Goal: Navigation & Orientation: Find specific page/section

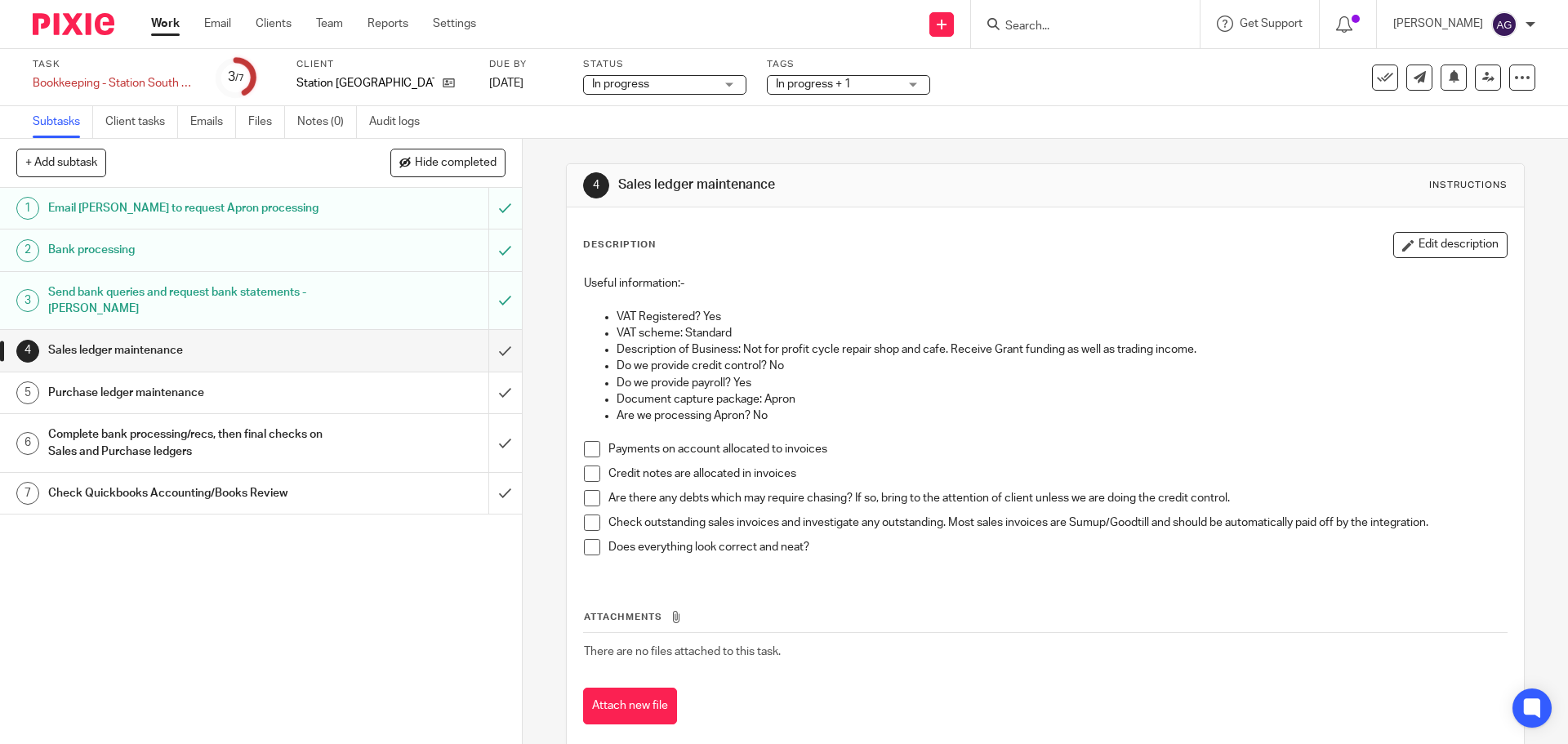
click at [85, 27] on img at bounding box center [73, 24] width 81 height 22
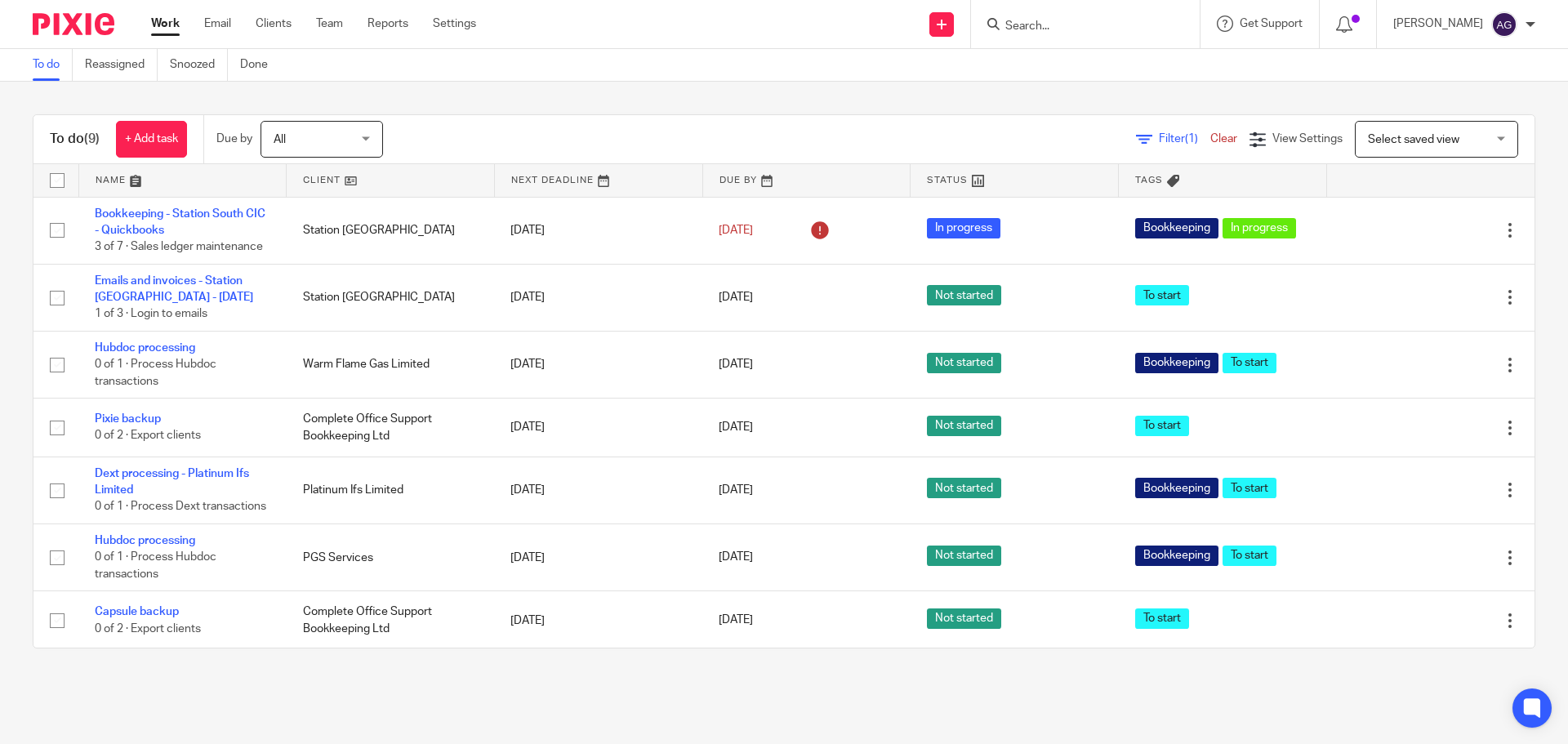
click at [79, 26] on img at bounding box center [73, 24] width 81 height 22
